Goal: Transaction & Acquisition: Book appointment/travel/reservation

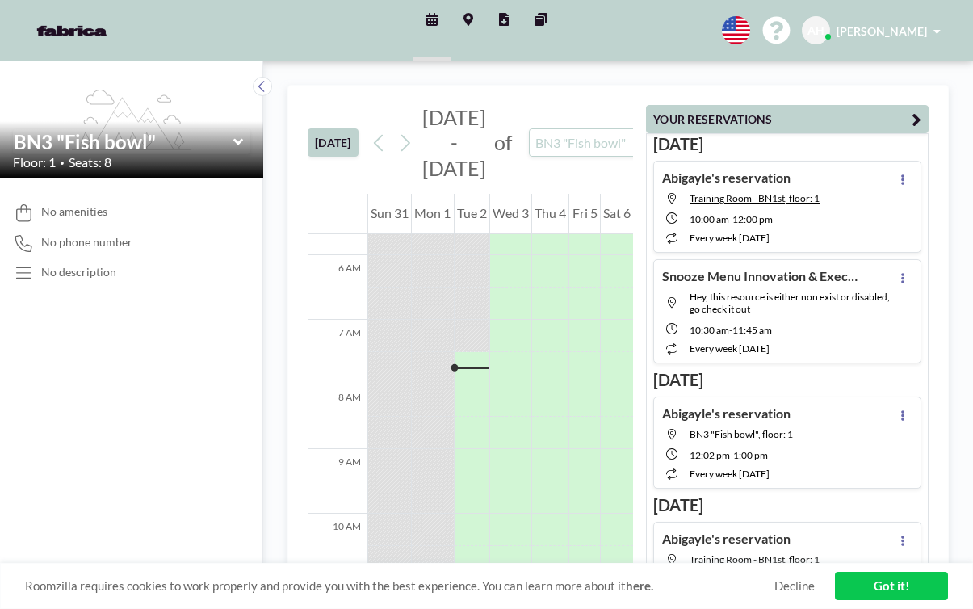
scroll to position [368, 0]
click at [538, 129] on input "text" at bounding box center [592, 142] width 124 height 27
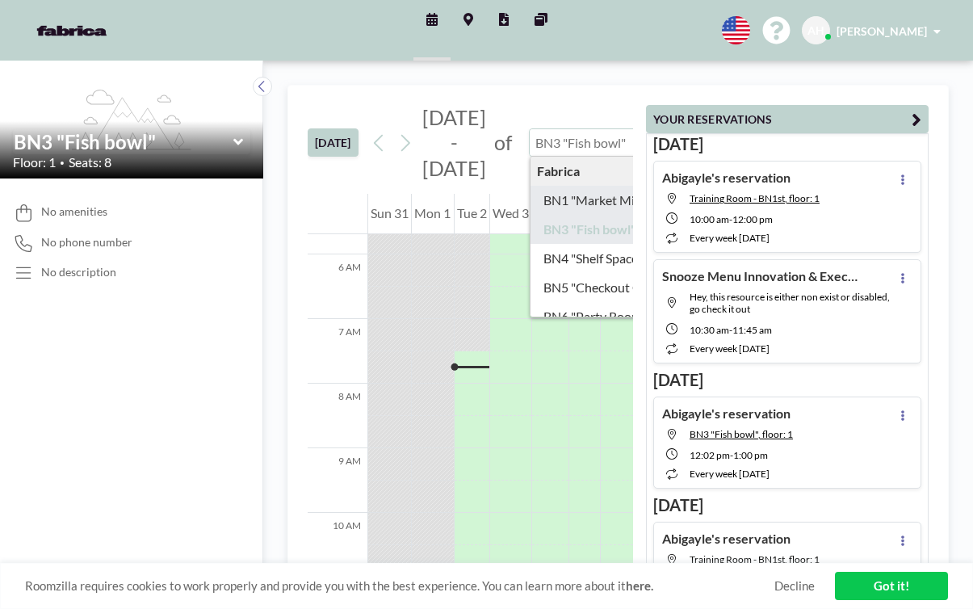
type input "BN1 "Market Minds""
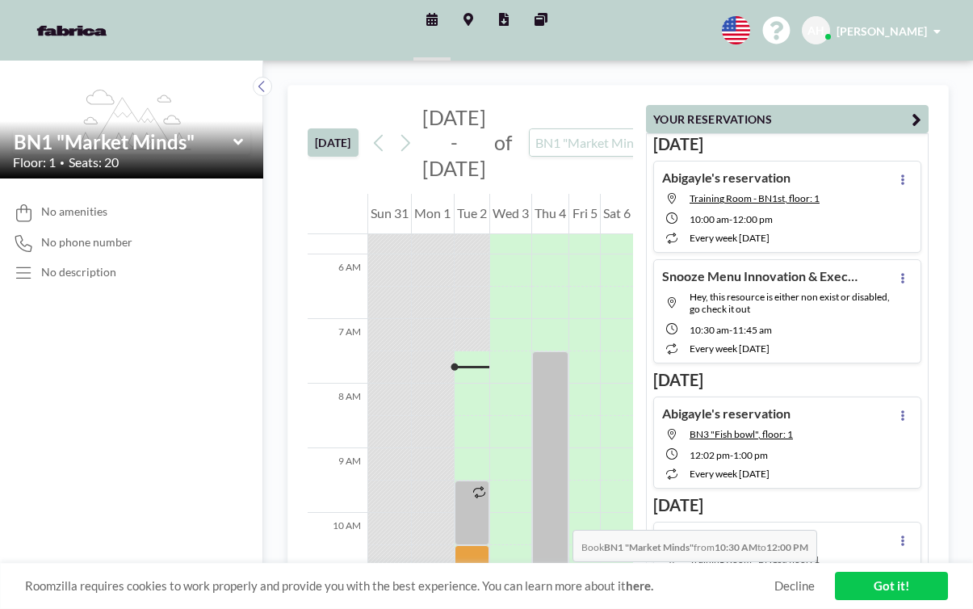
drag, startPoint x: 454, startPoint y: 362, endPoint x: 449, endPoint y: 414, distance: 52.7
click at [455, 545] on div at bounding box center [472, 593] width 35 height 97
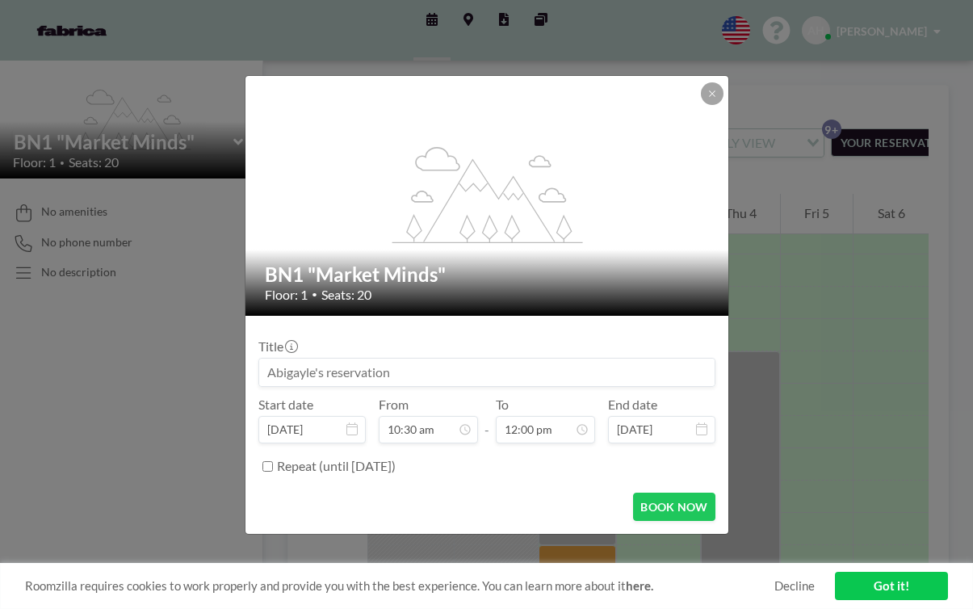
scroll to position [129, 0]
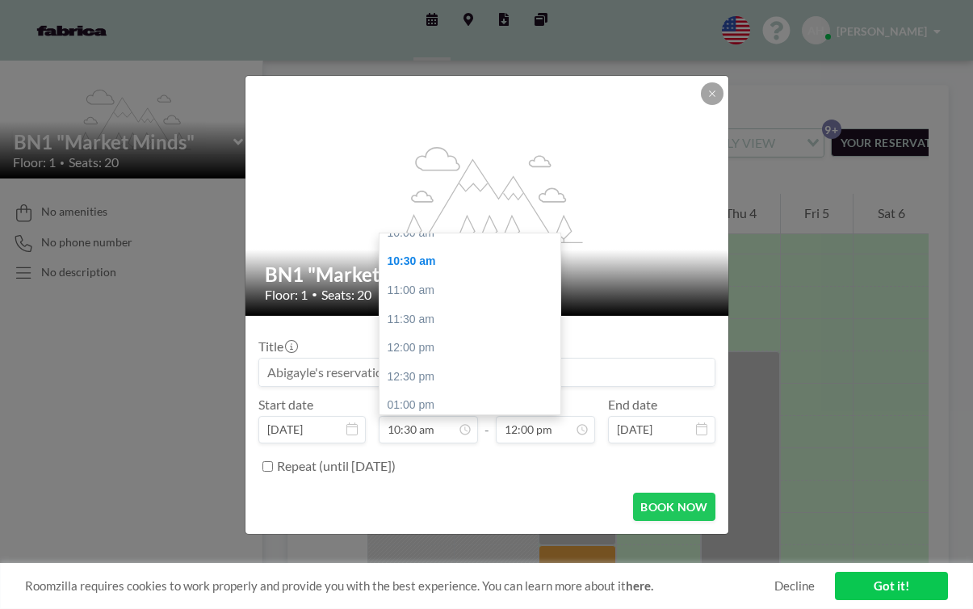
click at [373, 361] on input at bounding box center [487, 372] width 456 height 27
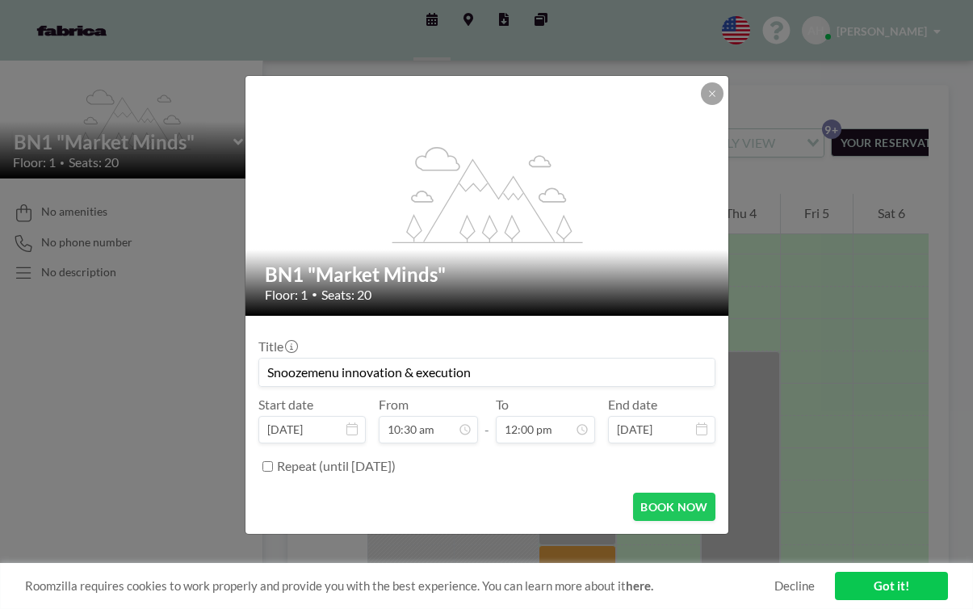
click at [341, 360] on input "Snoozemenu innovation & execution" at bounding box center [487, 372] width 456 height 27
click at [342, 359] on input "Snooze menu innovation & execution" at bounding box center [487, 372] width 456 height 27
click at [518, 363] on input "Snooze weekly menu innovation & execution" at bounding box center [487, 372] width 456 height 27
type input "Snooze weekly menu innovation & execution meeting"
click at [273, 461] on input "Repeat (until September 2, 2027)" at bounding box center [268, 466] width 11 height 11
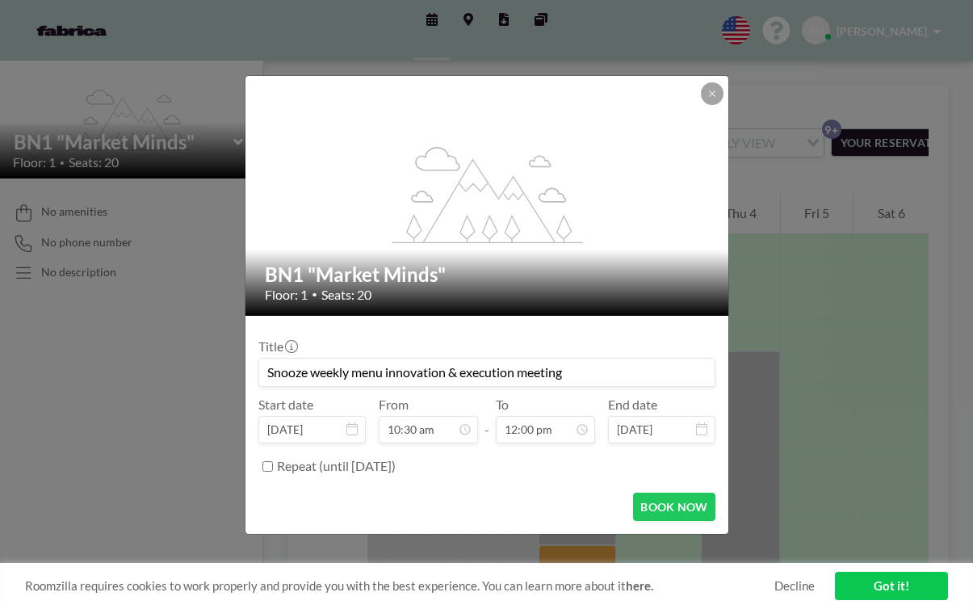
checkbox input "true"
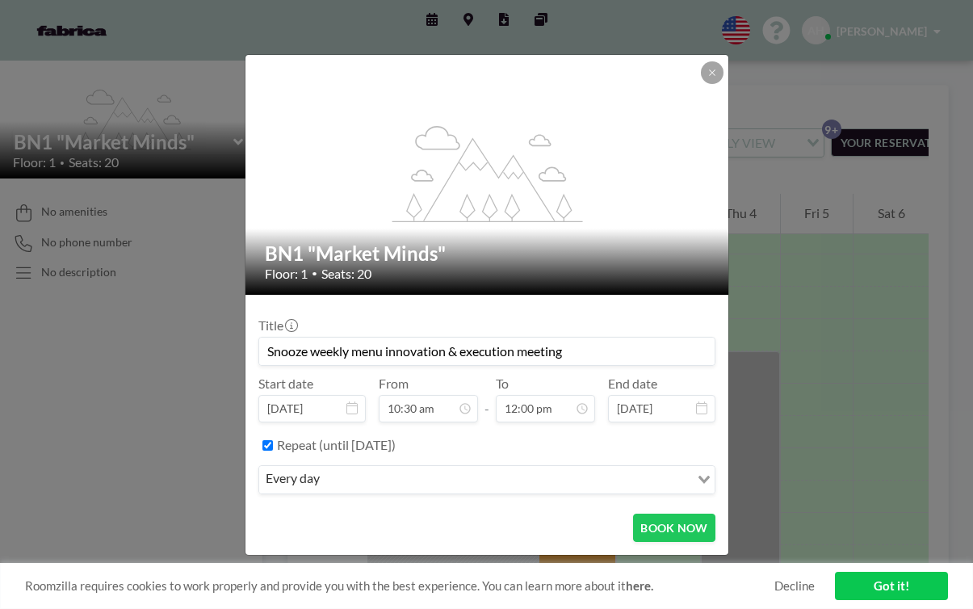
click at [376, 469] on input "Search for option" at bounding box center [506, 479] width 363 height 21
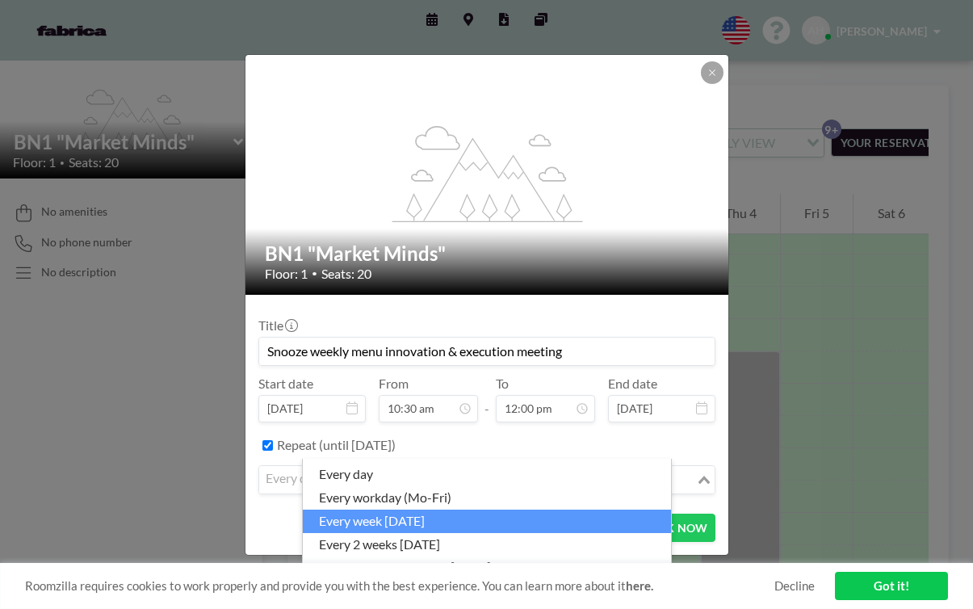
click at [389, 516] on li "every week [DATE]" at bounding box center [487, 521] width 368 height 23
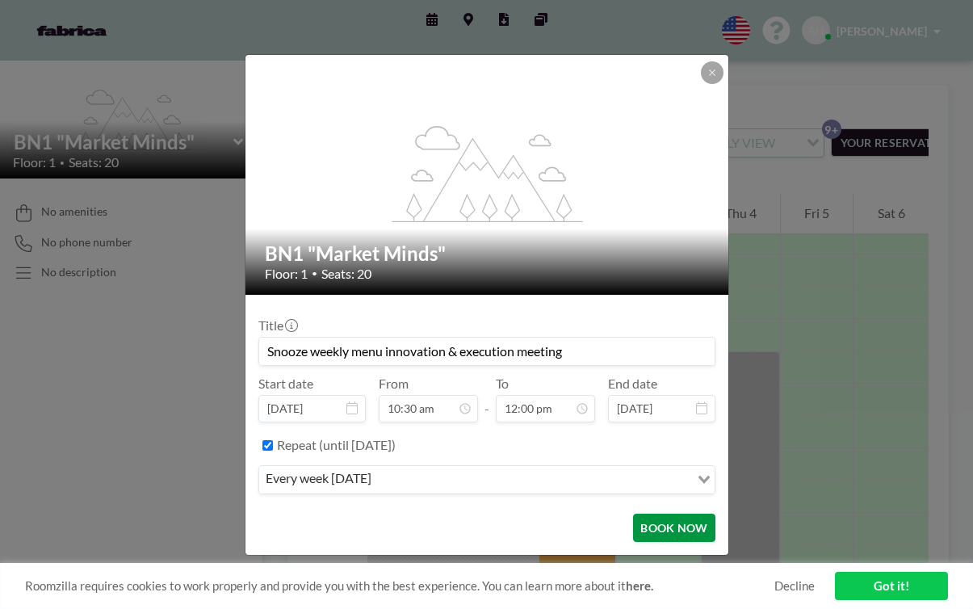
click at [633, 514] on button "BOOK NOW" at bounding box center [674, 528] width 82 height 28
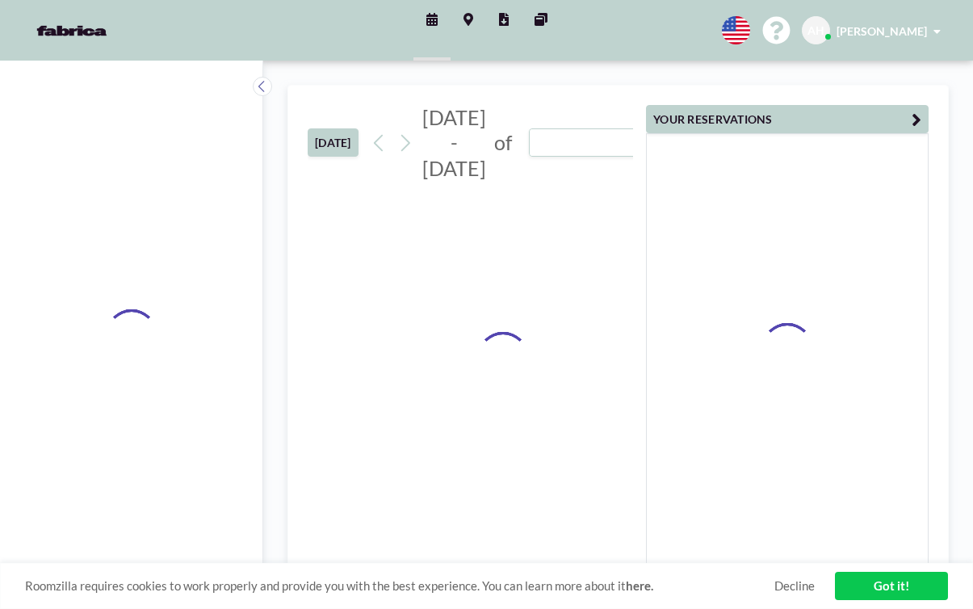
type input "BN1 "Market Minds""
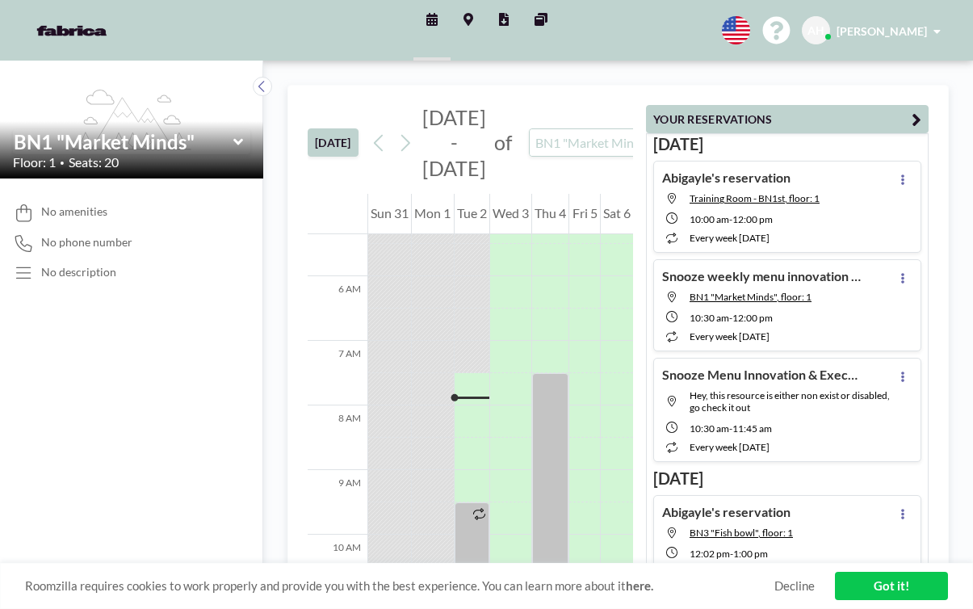
scroll to position [368, 0]
